Goal: Task Accomplishment & Management: Manage account settings

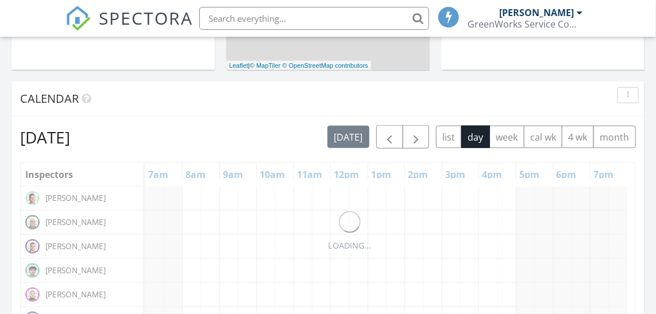
scroll to position [417, 0]
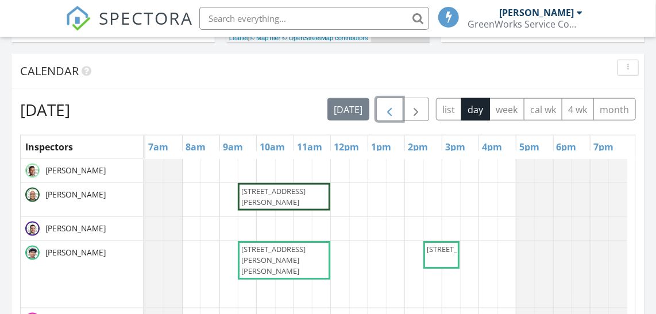
click at [392, 112] on span "button" at bounding box center [389, 110] width 14 height 14
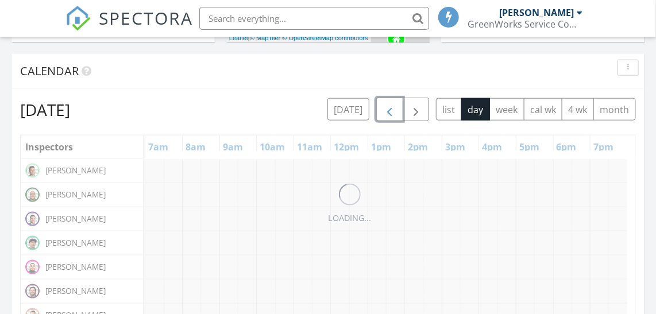
click at [392, 112] on span "button" at bounding box center [389, 110] width 14 height 14
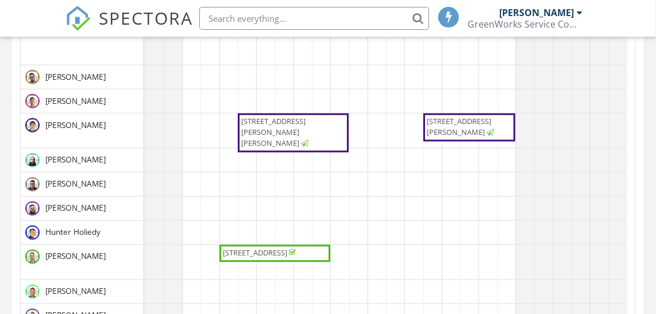
scroll to position [0, 0]
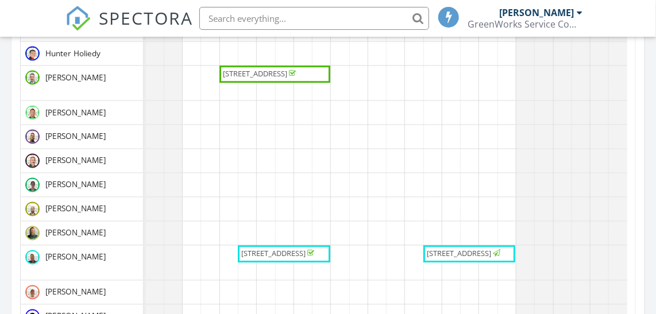
click at [474, 249] on span "5518 Dumfries Dr, Houston 77096" at bounding box center [459, 254] width 64 height 10
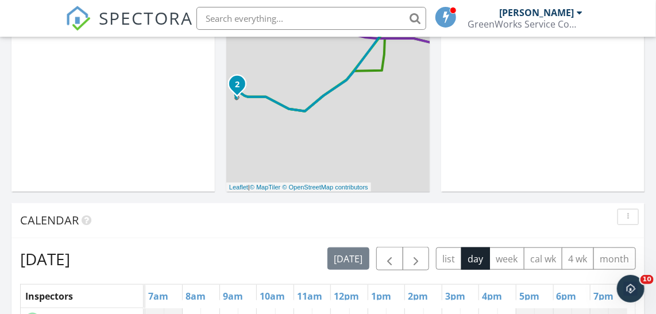
scroll to position [313, 0]
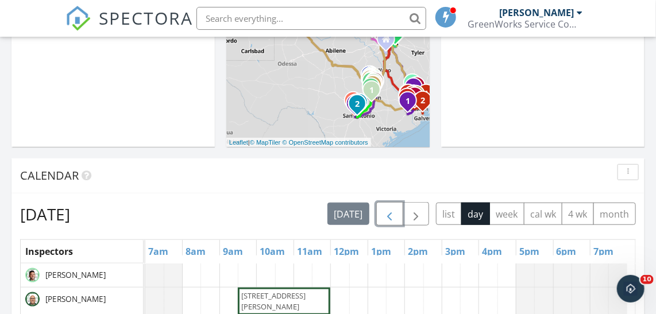
click at [392, 213] on span "button" at bounding box center [389, 214] width 14 height 14
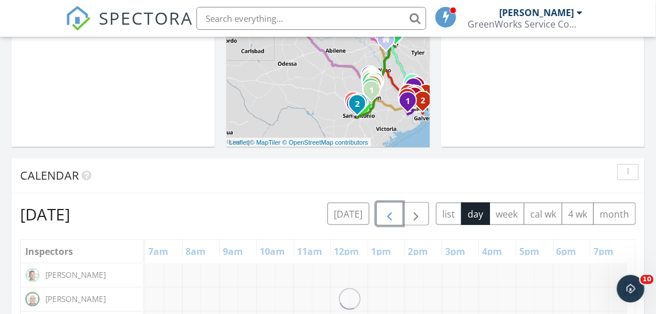
click at [392, 213] on span "button" at bounding box center [389, 214] width 14 height 14
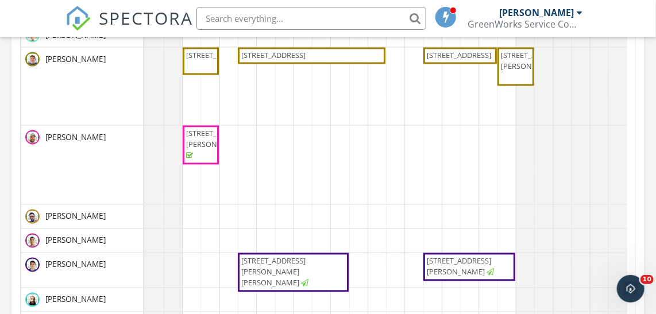
scroll to position [860, 0]
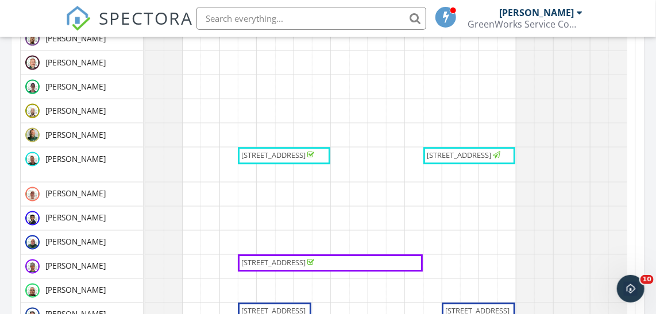
click at [448, 153] on span "5518 Dumfries Dr, Houston 77096" at bounding box center [459, 155] width 64 height 10
